Goal: Task Accomplishment & Management: Manage account settings

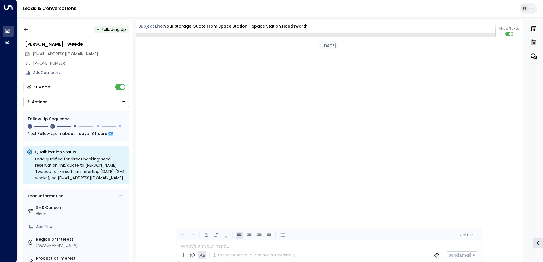
scroll to position [500, 0]
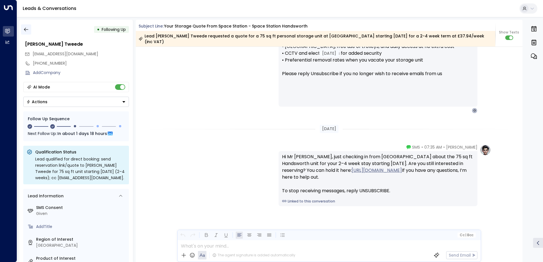
click at [27, 30] on icon "button" at bounding box center [26, 30] width 6 height 6
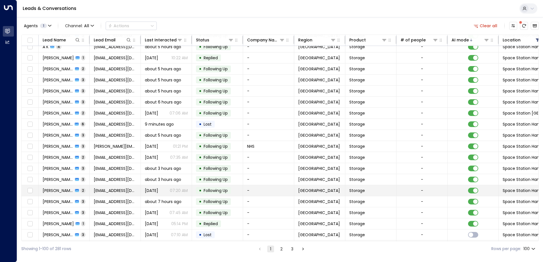
scroll to position [28, 0]
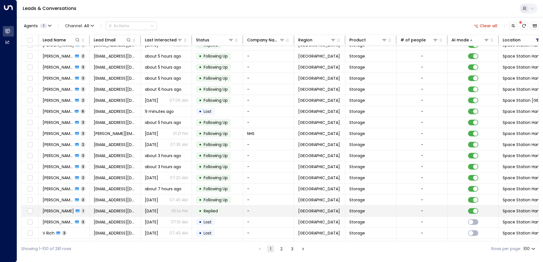
click at [88, 213] on td "[PERSON_NAME] 1" at bounding box center [64, 211] width 51 height 11
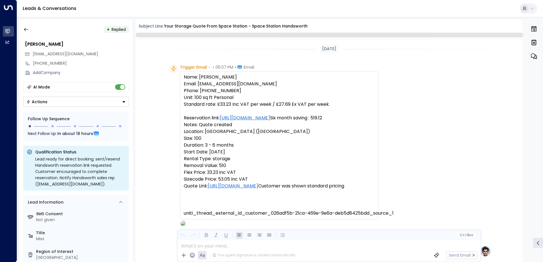
scroll to position [236, 0]
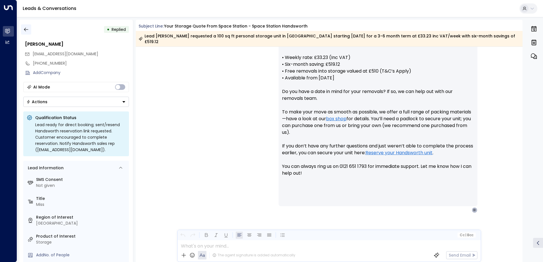
click at [24, 30] on icon "button" at bounding box center [26, 30] width 6 height 6
